Goal: Task Accomplishment & Management: Manage account settings

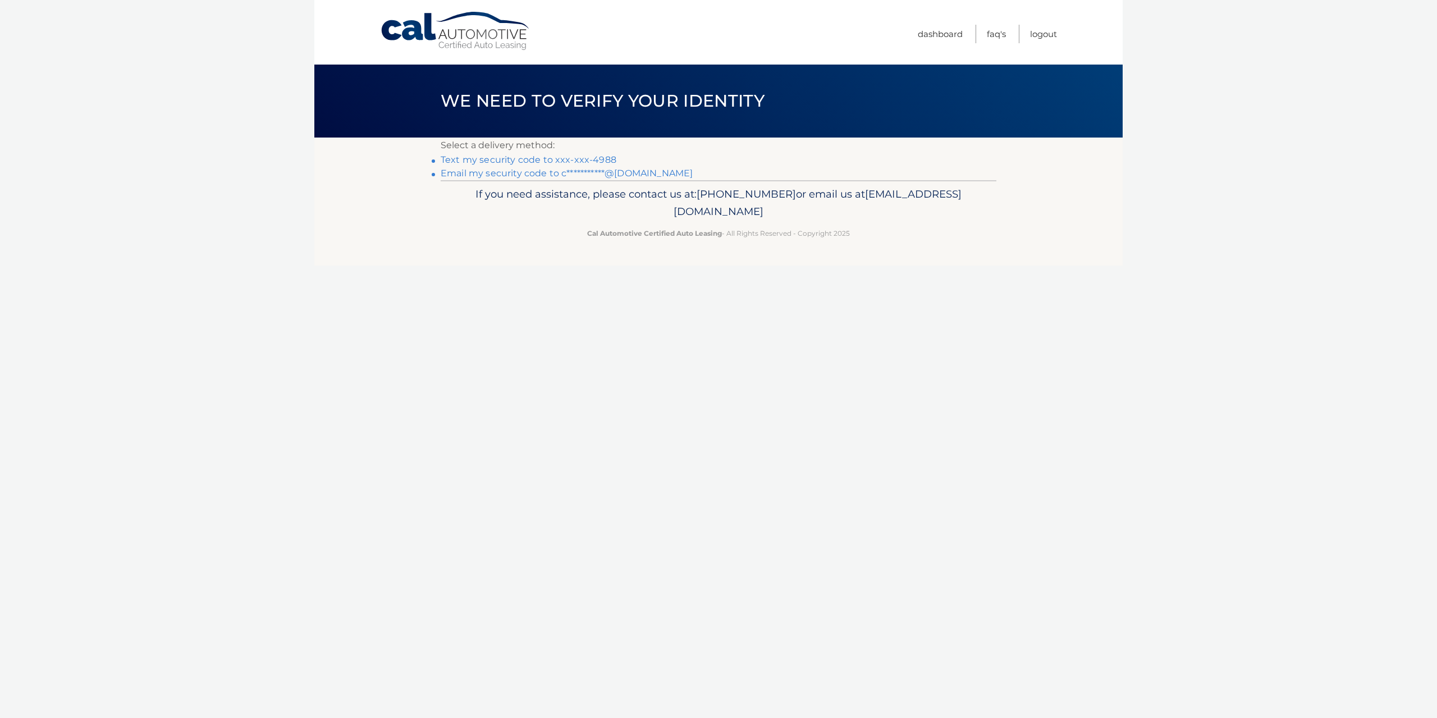
click at [579, 158] on link "Text my security code to xxx-xxx-4988" at bounding box center [529, 159] width 176 height 11
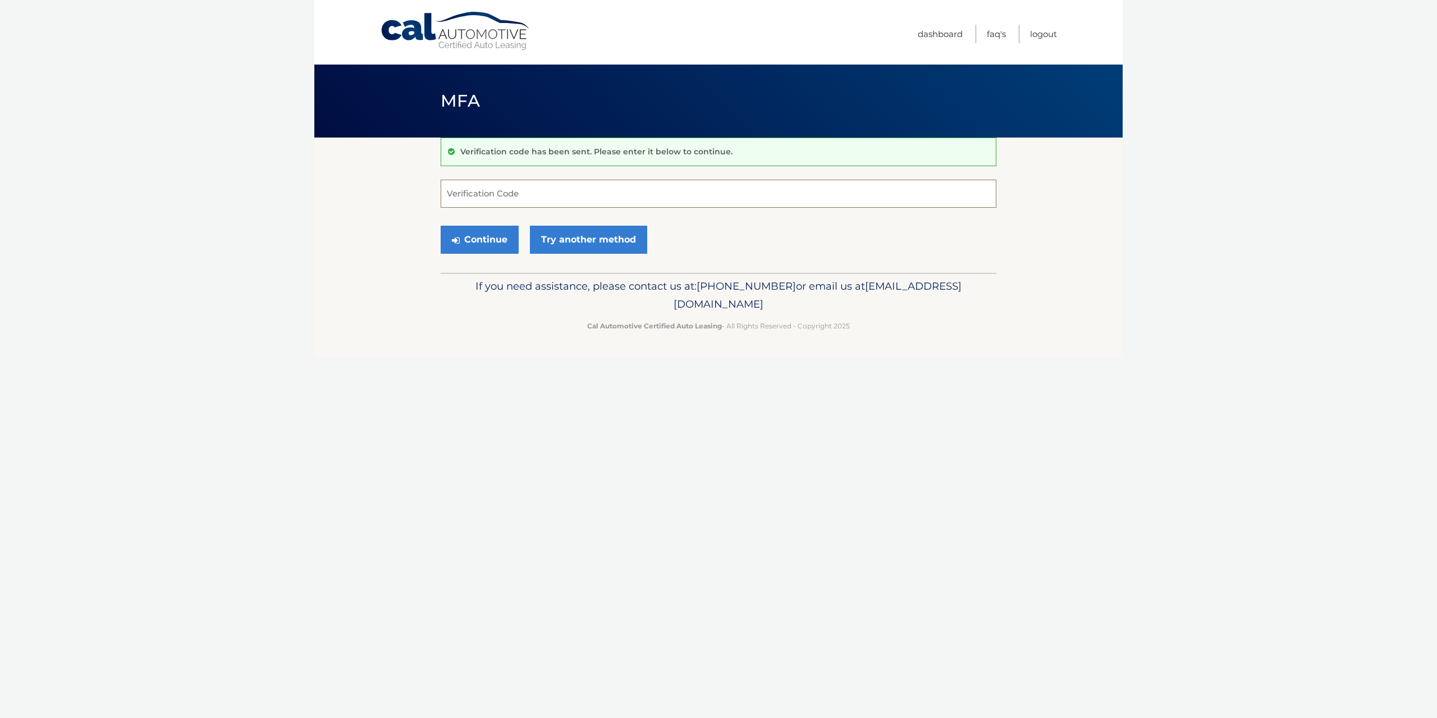
click at [559, 199] on input "Verification Code" at bounding box center [719, 194] width 556 height 28
type input "399330"
click at [441, 226] on button "Continue" at bounding box center [480, 240] width 78 height 28
